Goal: Task Accomplishment & Management: Manage account settings

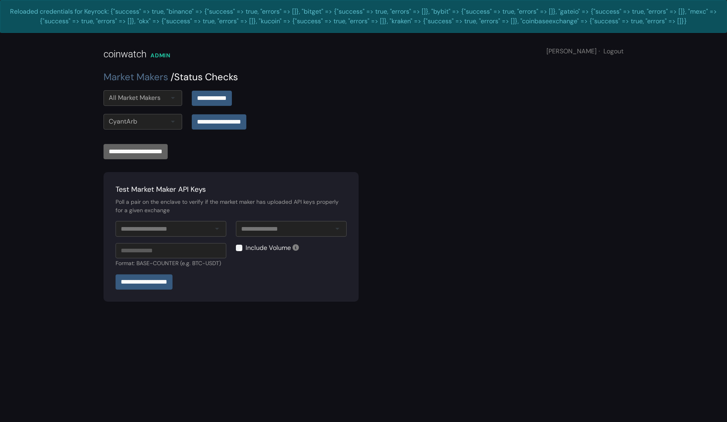
click at [164, 97] on div "All Market Makers" at bounding box center [142, 98] width 79 height 16
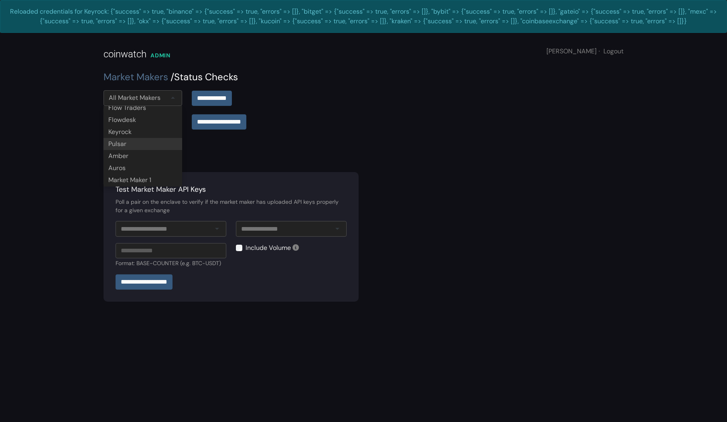
scroll to position [96, 0]
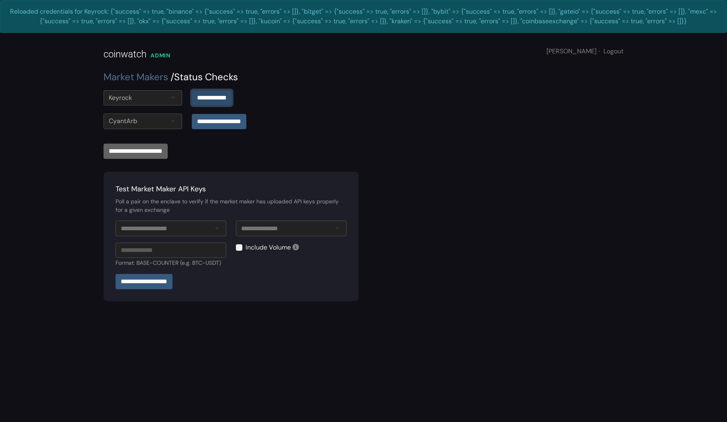
click at [204, 101] on input "**********" at bounding box center [212, 97] width 40 height 15
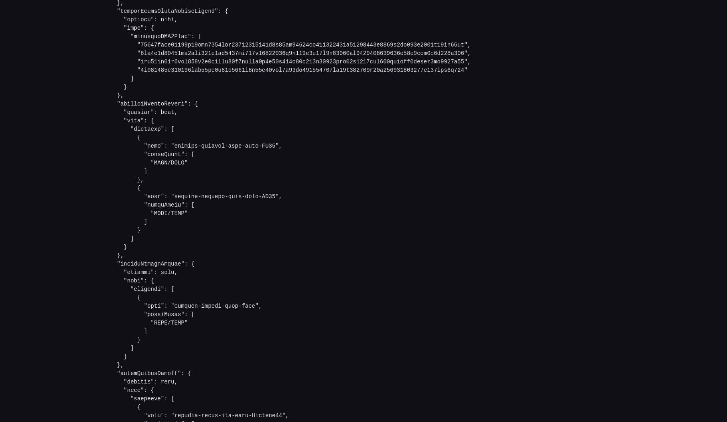
scroll to position [736, 0]
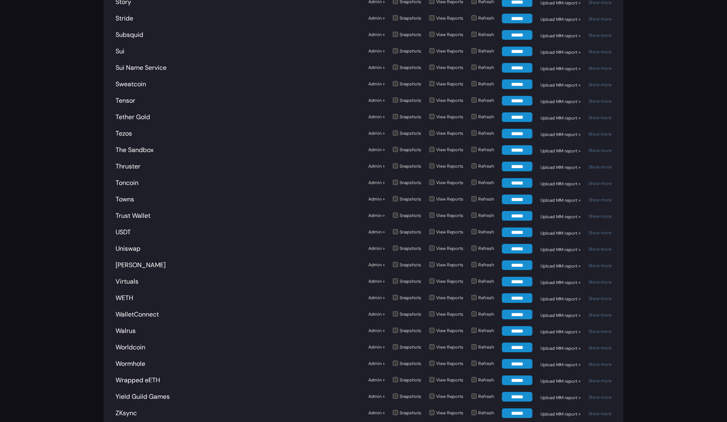
scroll to position [2810, 0]
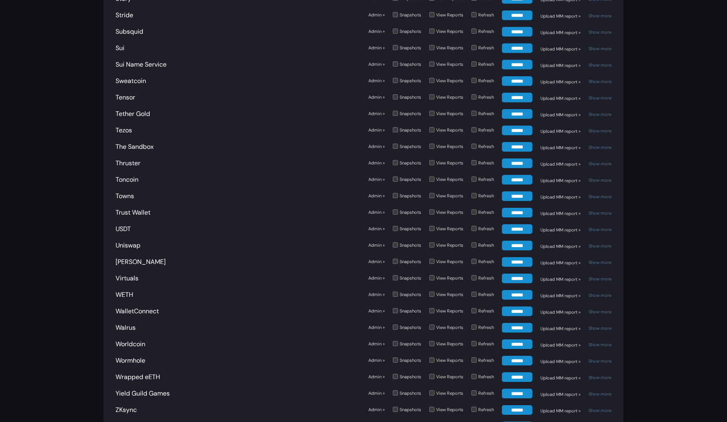
click at [288, 208] on div "Trust Wallet" at bounding box center [238, 213] width 245 height 10
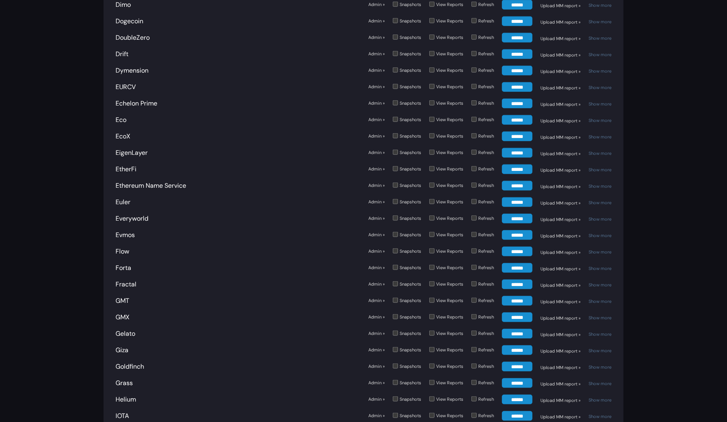
scroll to position [2884, 0]
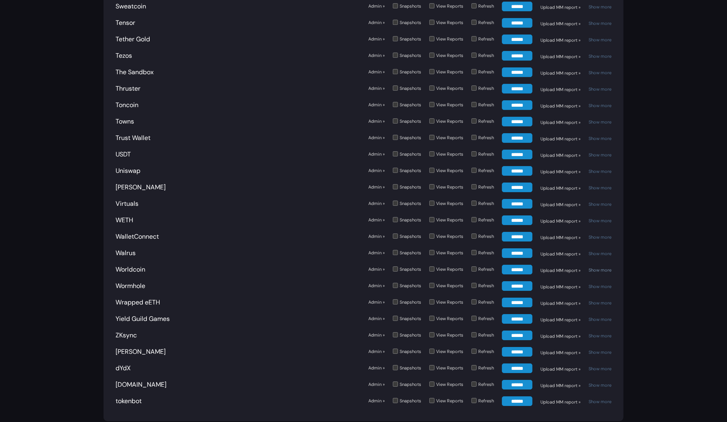
click at [605, 267] on link "Show more" at bounding box center [599, 270] width 23 height 6
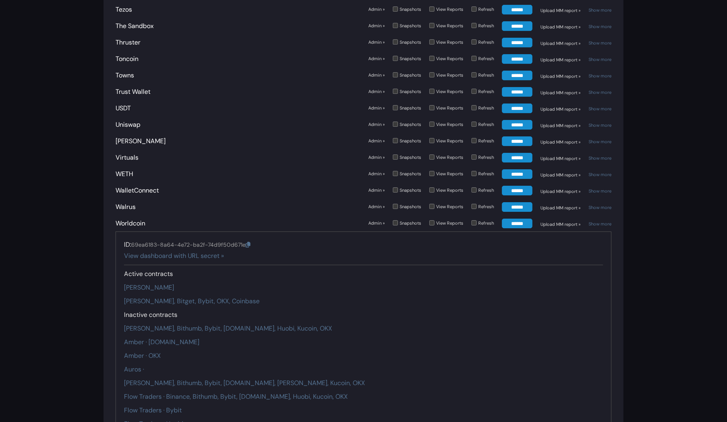
scroll to position [2937, 0]
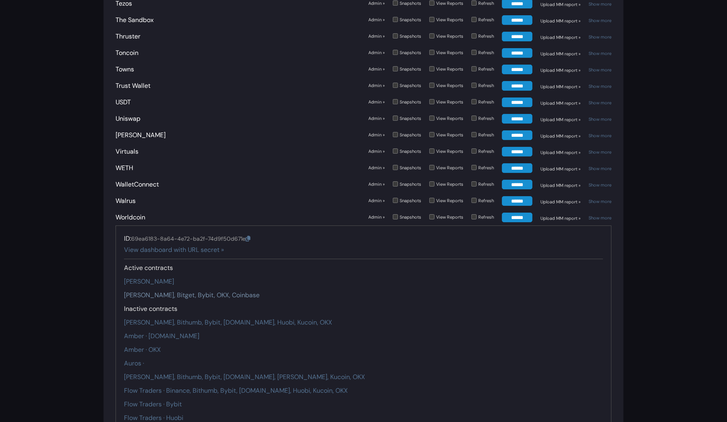
click at [167, 291] on link "Pulsar · Binance, Bitget, Bybit, OKX, Coinbase" at bounding box center [192, 295] width 136 height 8
click at [164, 277] on link "Amber · Binance" at bounding box center [149, 281] width 50 height 8
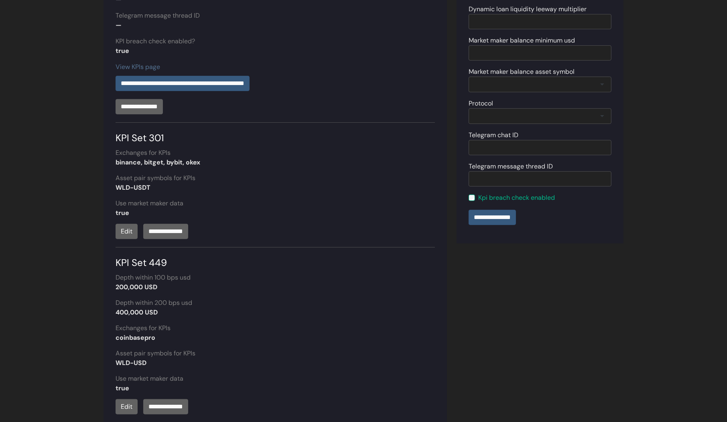
scroll to position [270, 0]
